Goal: Navigation & Orientation: Find specific page/section

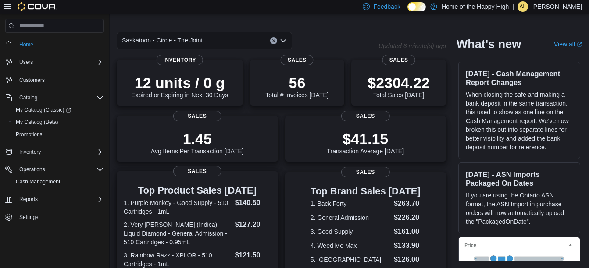
scroll to position [271, 0]
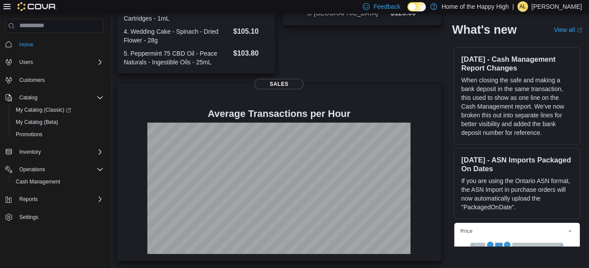
click at [342, 47] on div "Top Brand Sales Today 1. Back Forty $263.70 2. General Admission $226.20 3. Goo…" at bounding box center [361, -1] width 159 height 148
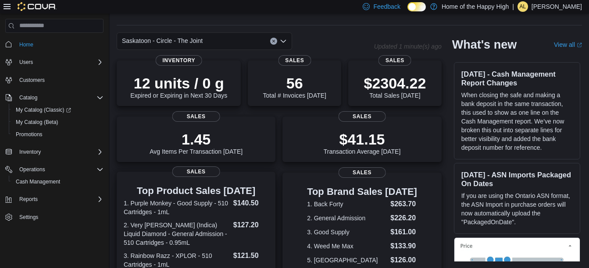
scroll to position [0, 0]
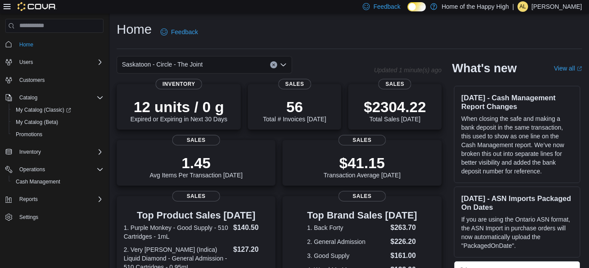
click at [282, 61] on div "Saskatoon - Circle - The Joint" at bounding box center [204, 65] width 175 height 18
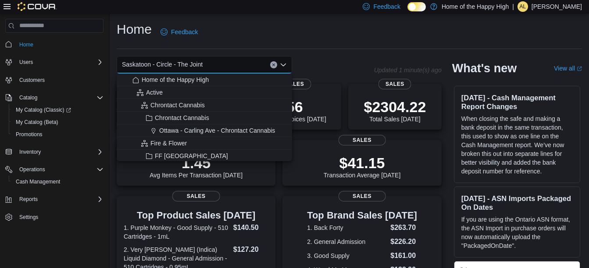
click at [168, 64] on span "Saskatoon - Circle - The Joint" at bounding box center [162, 64] width 81 height 11
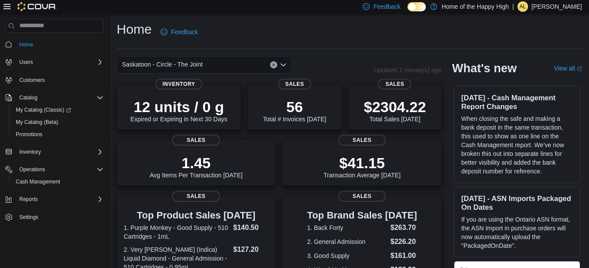
click at [282, 62] on icon "Open list of options" at bounding box center [283, 64] width 7 height 7
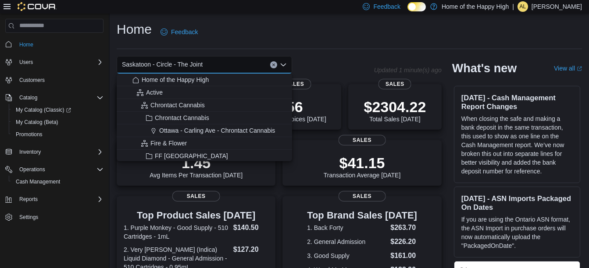
click at [164, 62] on span "Saskatoon - Circle - The Joint" at bounding box center [162, 64] width 81 height 11
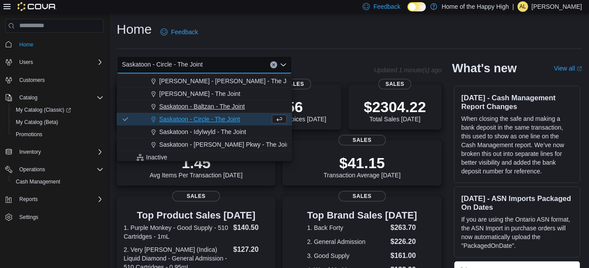
scroll to position [2110, 0]
click at [202, 132] on span "Saskatoon - Idylwyld - The Joint" at bounding box center [202, 131] width 87 height 9
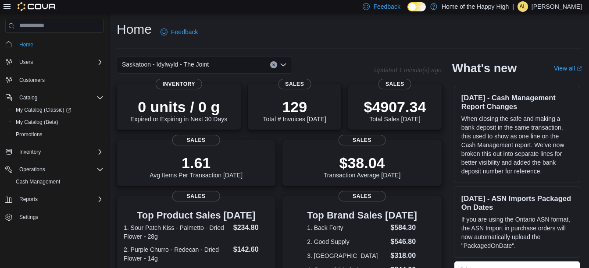
click at [283, 64] on icon "Open list of options" at bounding box center [283, 64] width 7 height 7
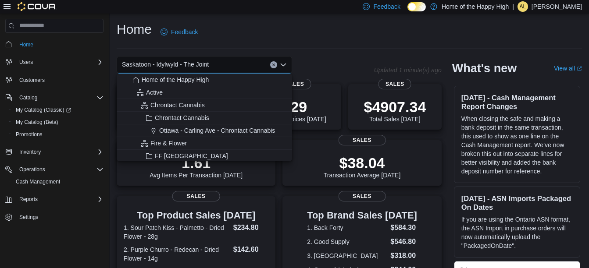
click at [161, 67] on span "Saskatoon - Idylwyld - The Joint" at bounding box center [165, 64] width 87 height 11
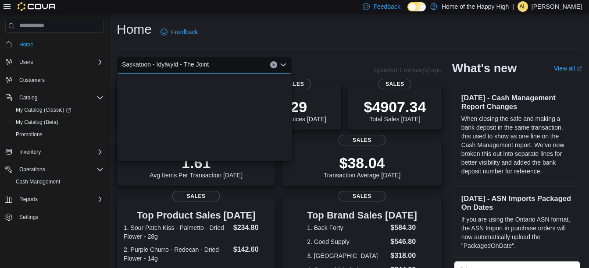
scroll to position [2087, 0]
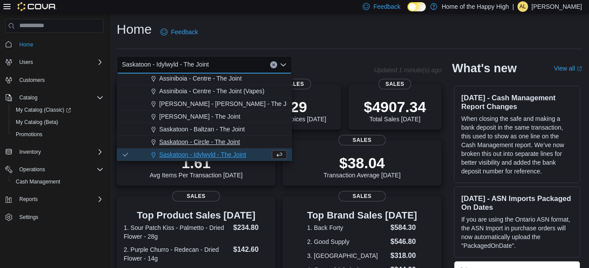
click at [188, 139] on span "Saskatoon - Circle - The Joint" at bounding box center [199, 142] width 81 height 9
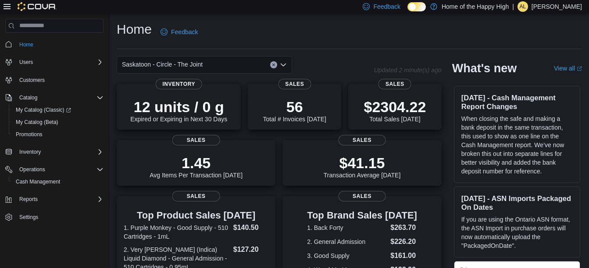
click at [347, 25] on div "Home Feedback" at bounding box center [349, 32] width 465 height 23
click at [283, 67] on icon "Open list of options" at bounding box center [283, 64] width 7 height 7
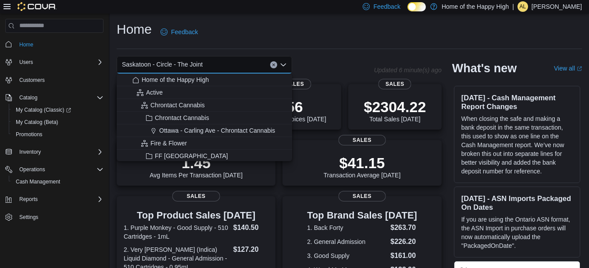
click at [165, 61] on span "Saskatoon - Circle - The Joint" at bounding box center [162, 64] width 81 height 11
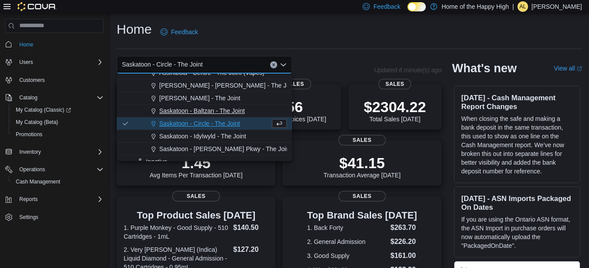
scroll to position [2106, 0]
click at [196, 135] on span "Saskatoon - Idylwyld - The Joint" at bounding box center [202, 135] width 87 height 9
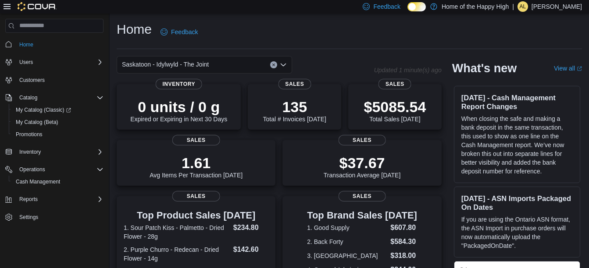
click at [282, 64] on icon "Open list of options" at bounding box center [283, 64] width 7 height 7
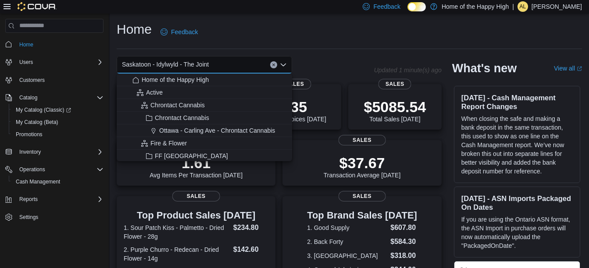
click at [172, 64] on span "Saskatoon - Idylwyld - The Joint" at bounding box center [165, 64] width 87 height 11
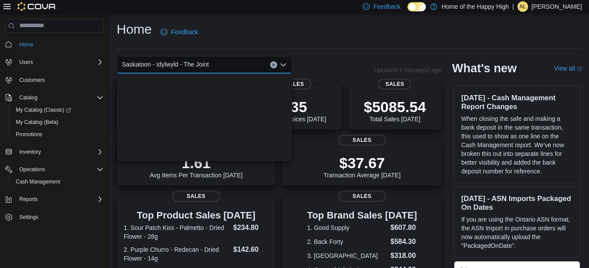
scroll to position [2087, 0]
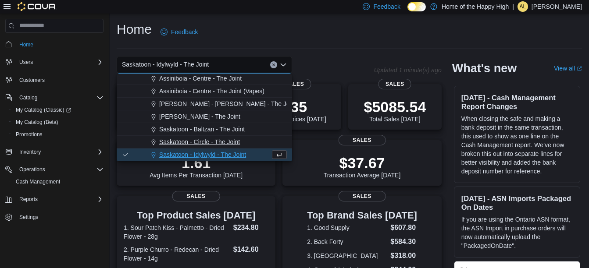
click at [181, 139] on span "Saskatoon - Circle - The Joint" at bounding box center [199, 142] width 81 height 9
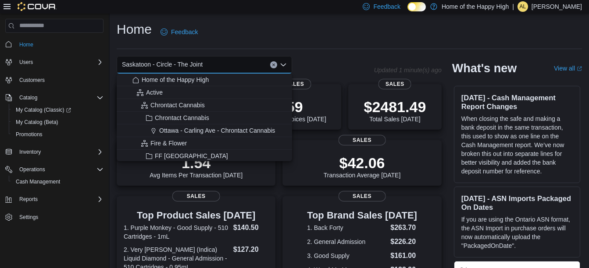
click at [352, 45] on div "Home Feedback" at bounding box center [349, 35] width 465 height 29
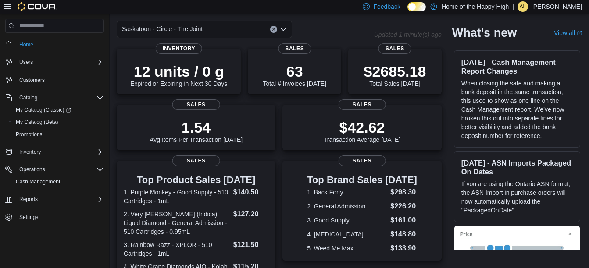
scroll to position [0, 0]
